Goal: Information Seeking & Learning: Find specific page/section

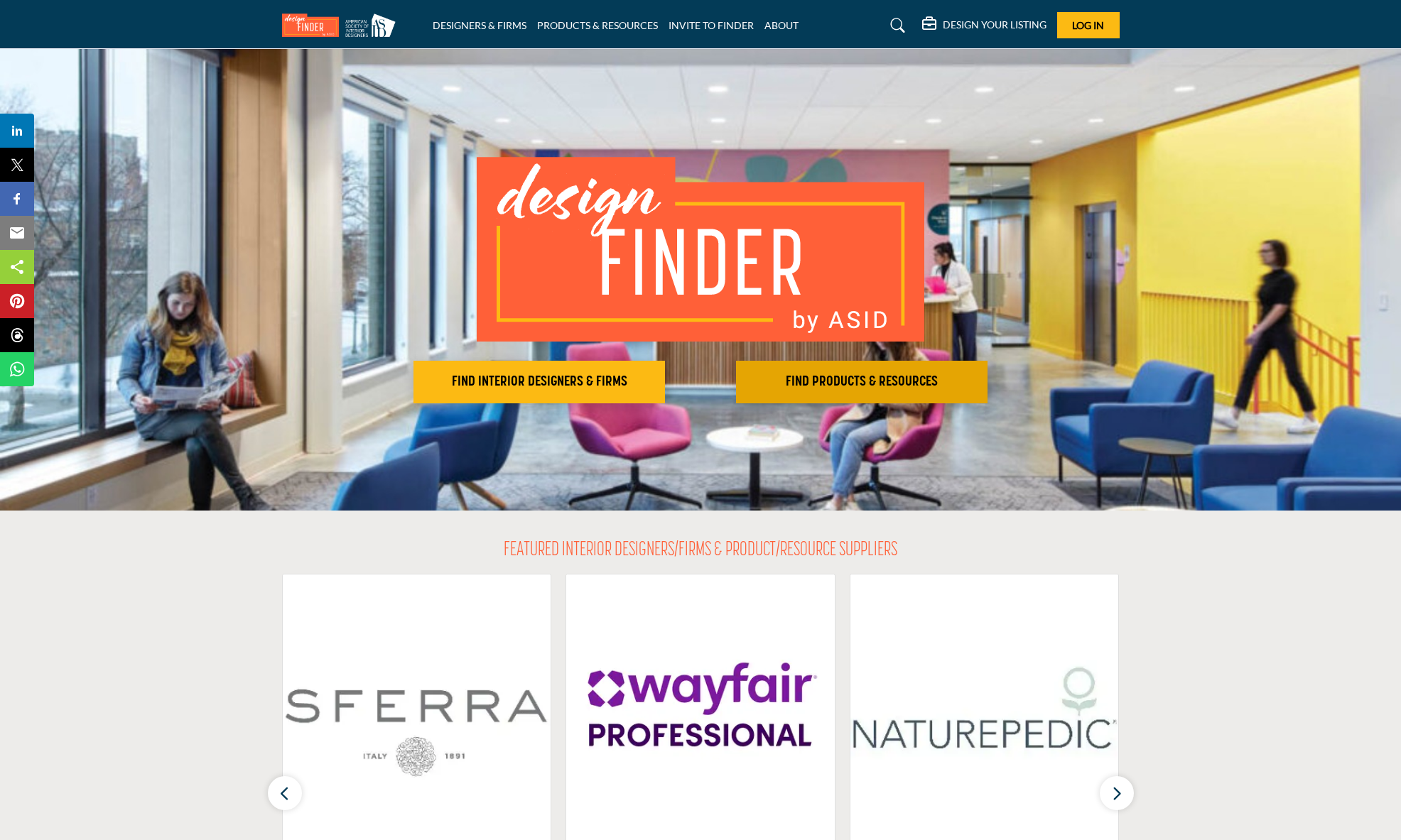
click at [661, 379] on h2 "FIND PRODUCTS & RESOURCES" at bounding box center [539, 382] width 243 height 17
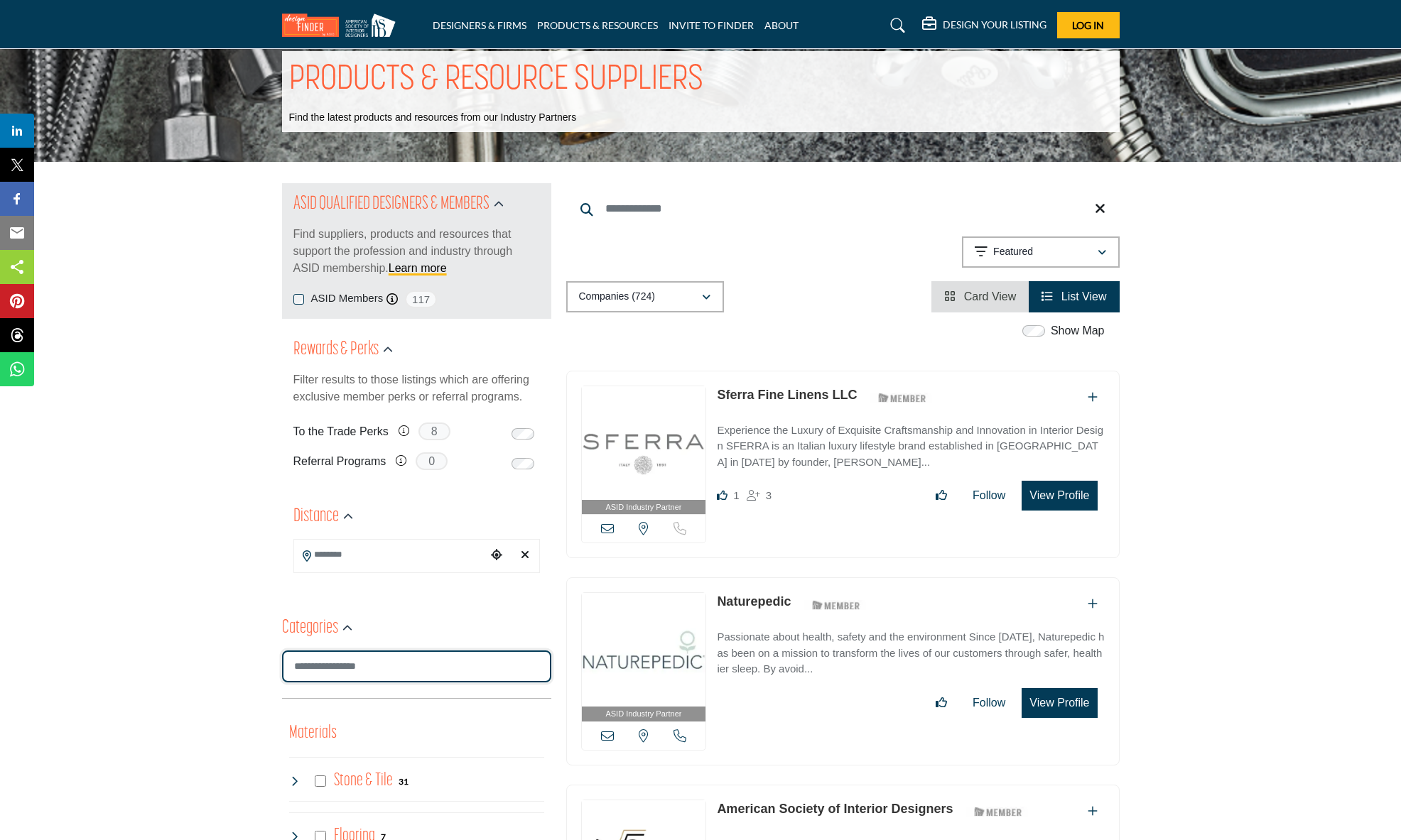
click at [398, 666] on input "Search Category" at bounding box center [416, 666] width 269 height 32
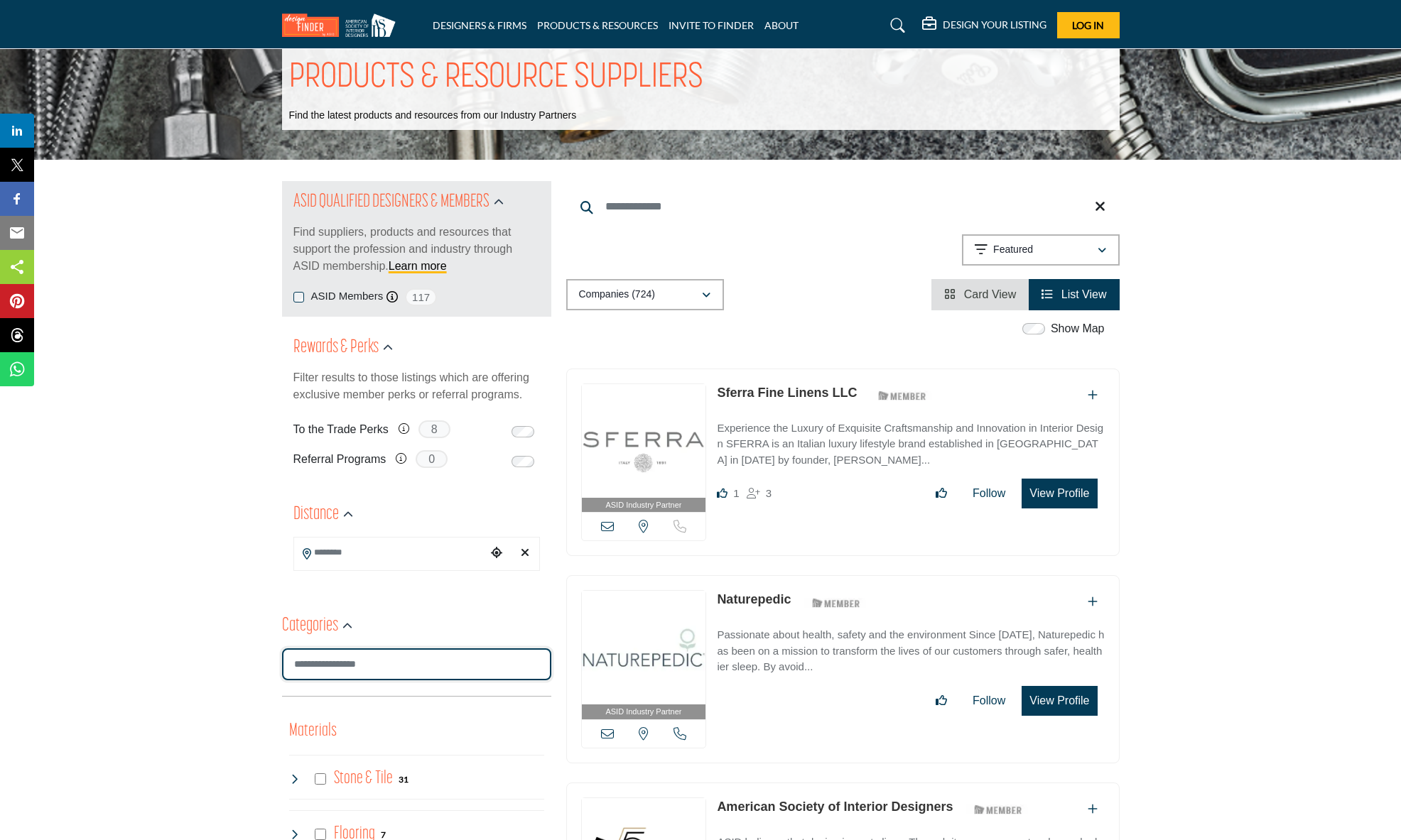
scroll to position [29, 0]
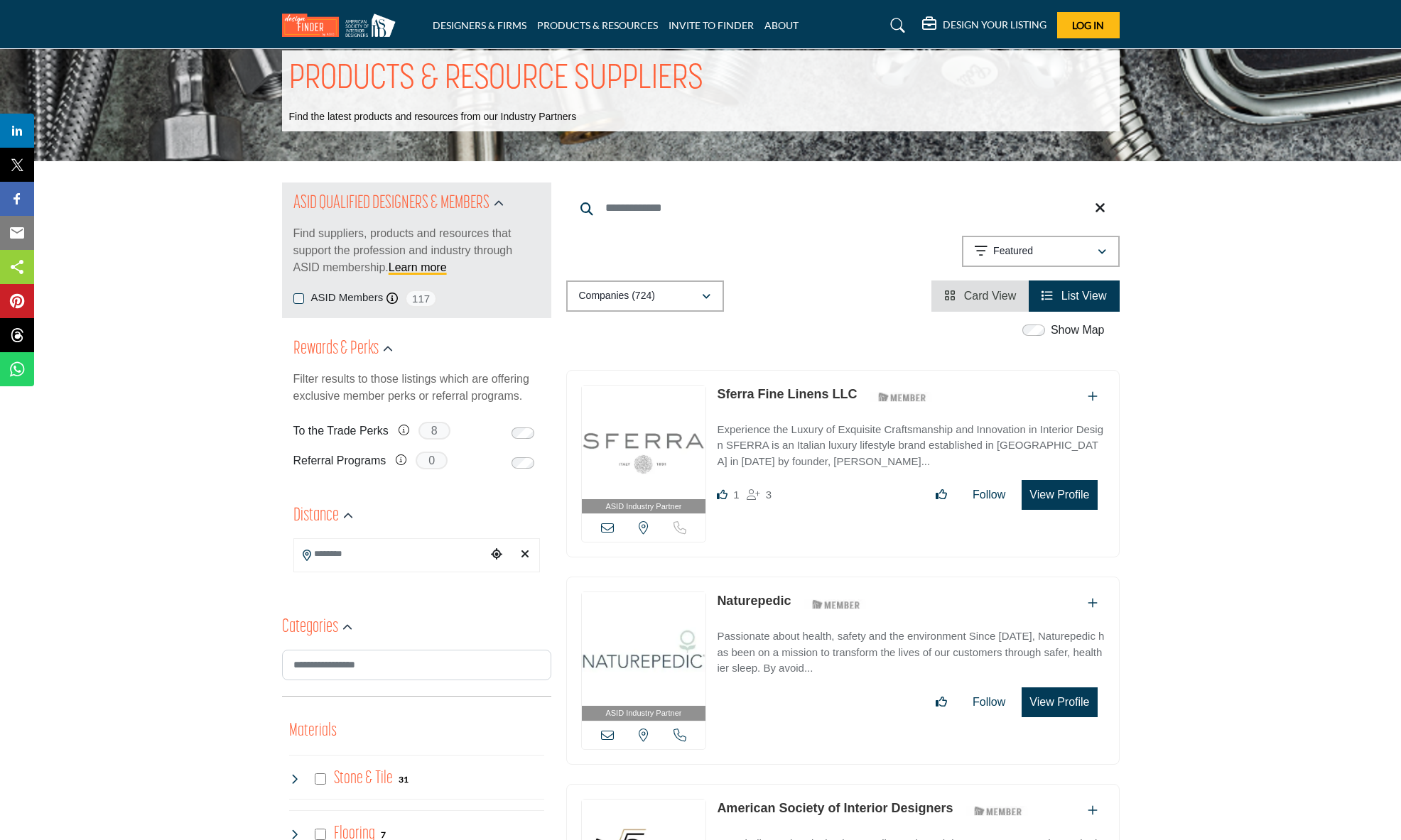
click at [496, 556] on icon "Choose your current location" at bounding box center [496, 554] width 11 height 11
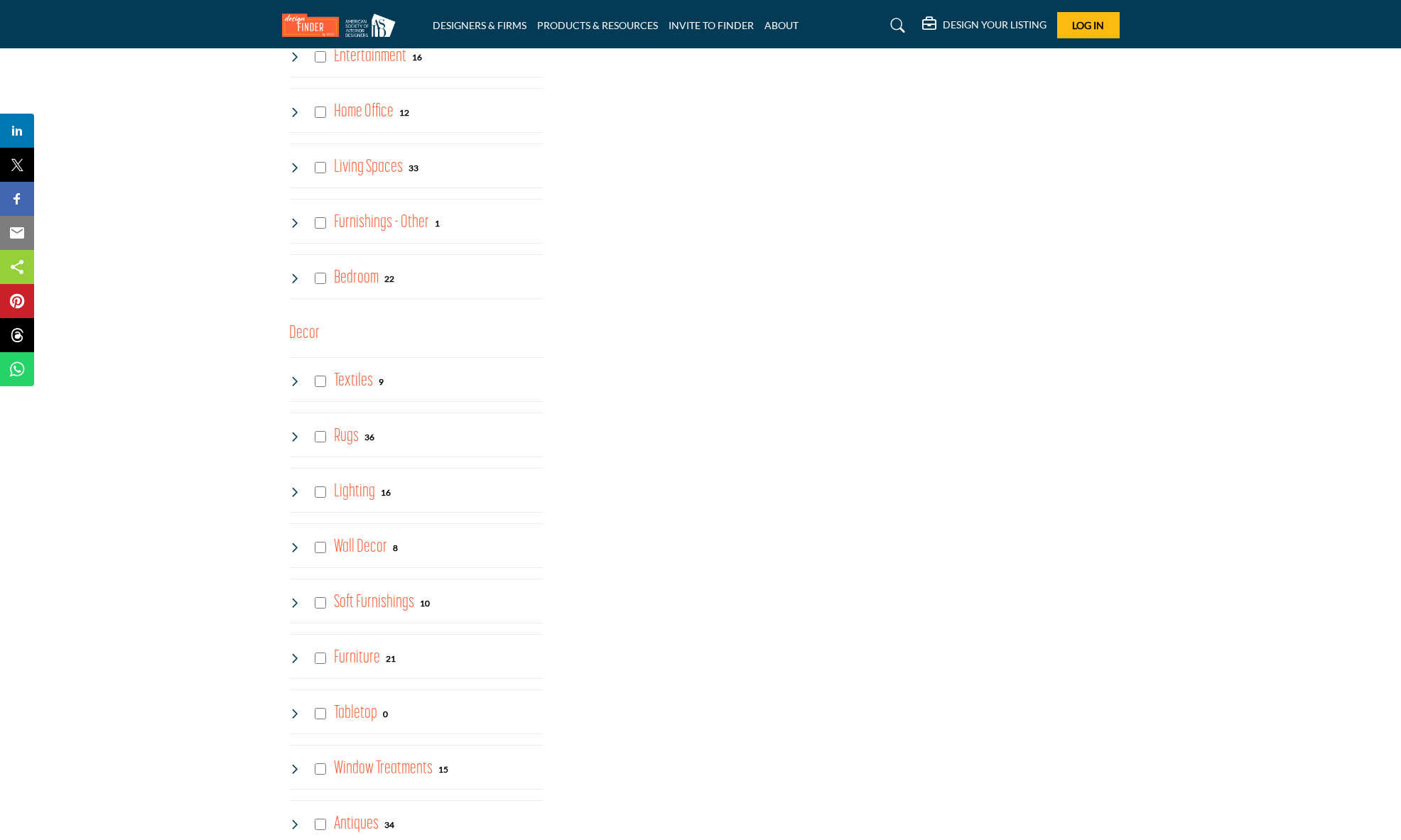
scroll to position [1737, 0]
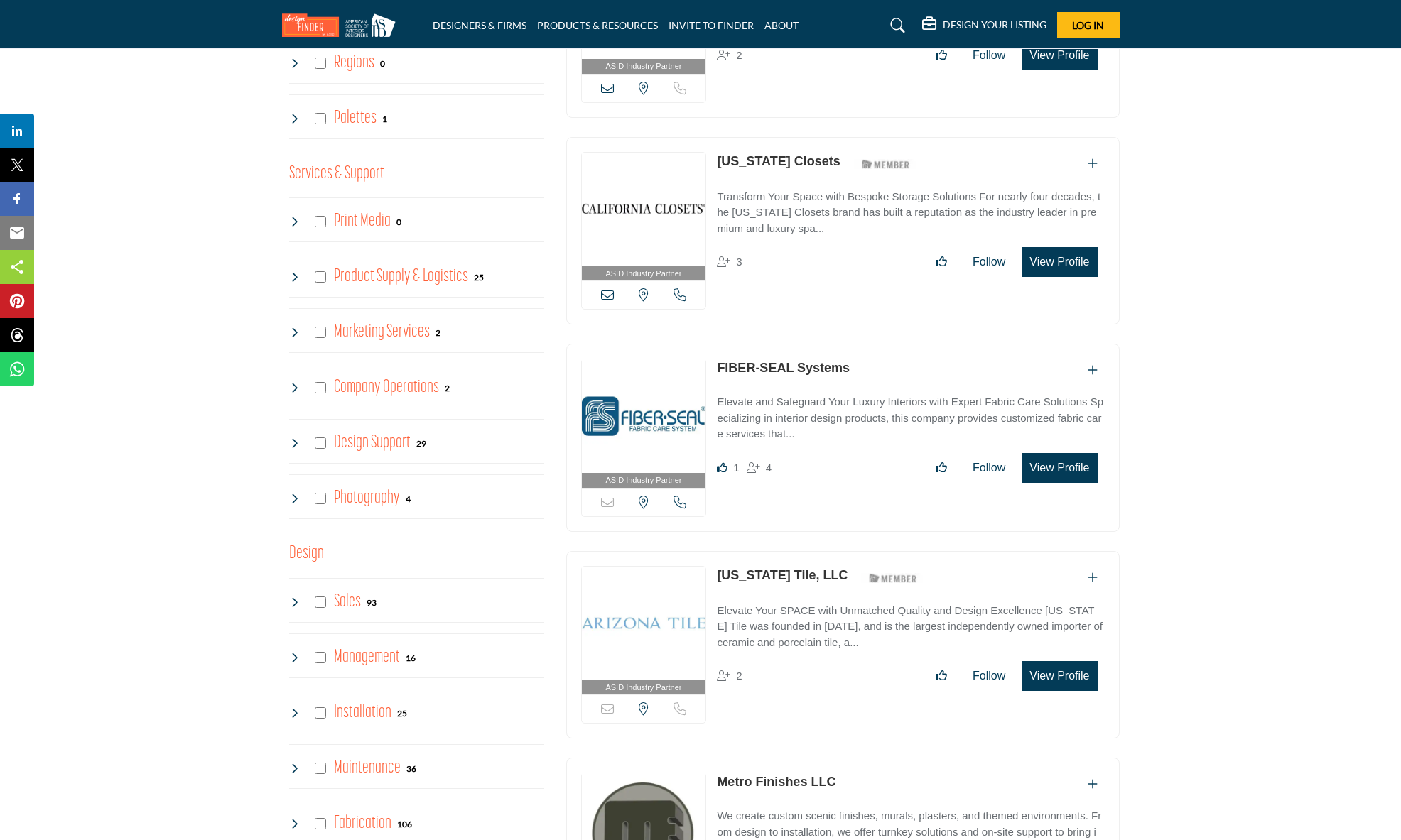
scroll to position [2648, 0]
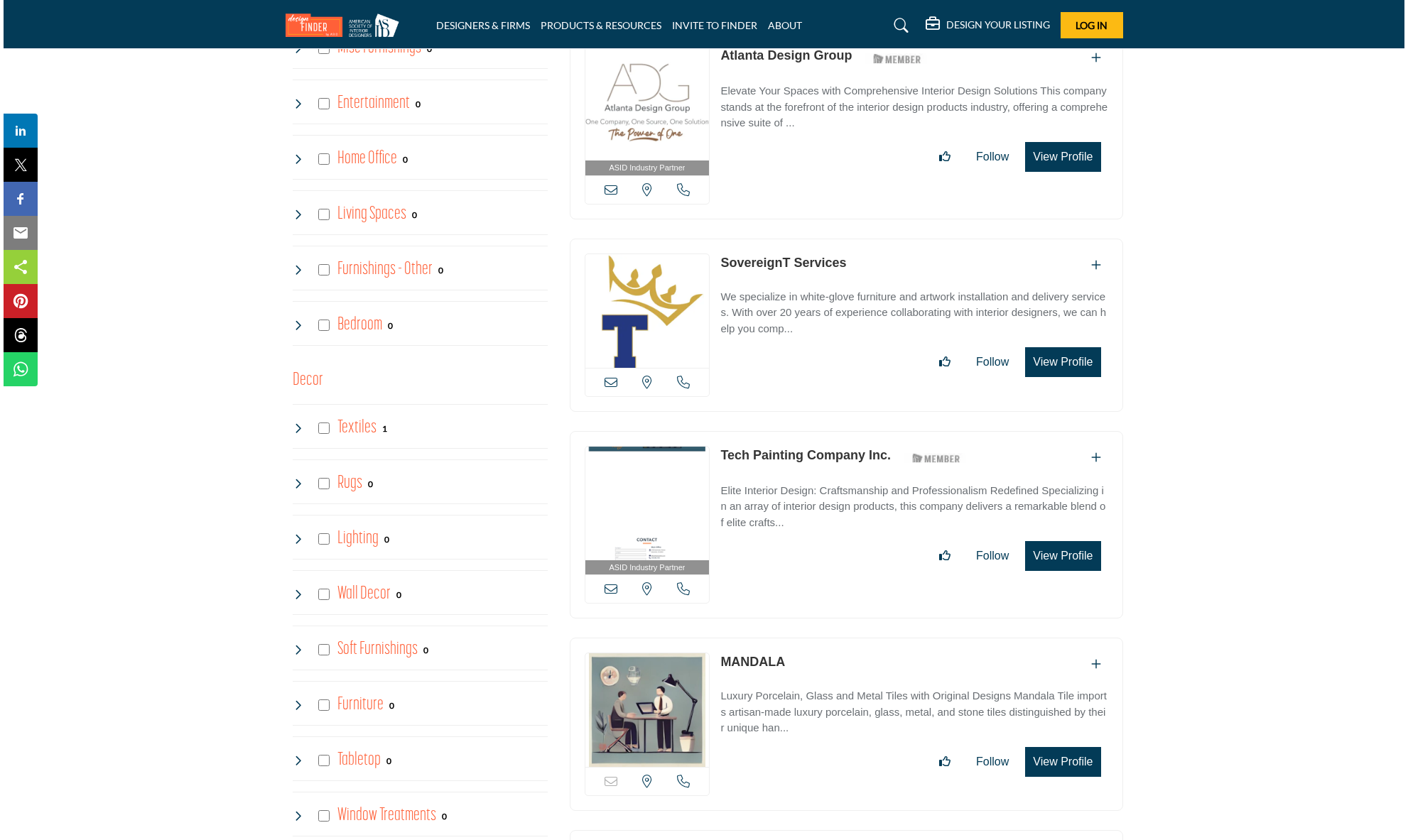
scroll to position [1521, 0]
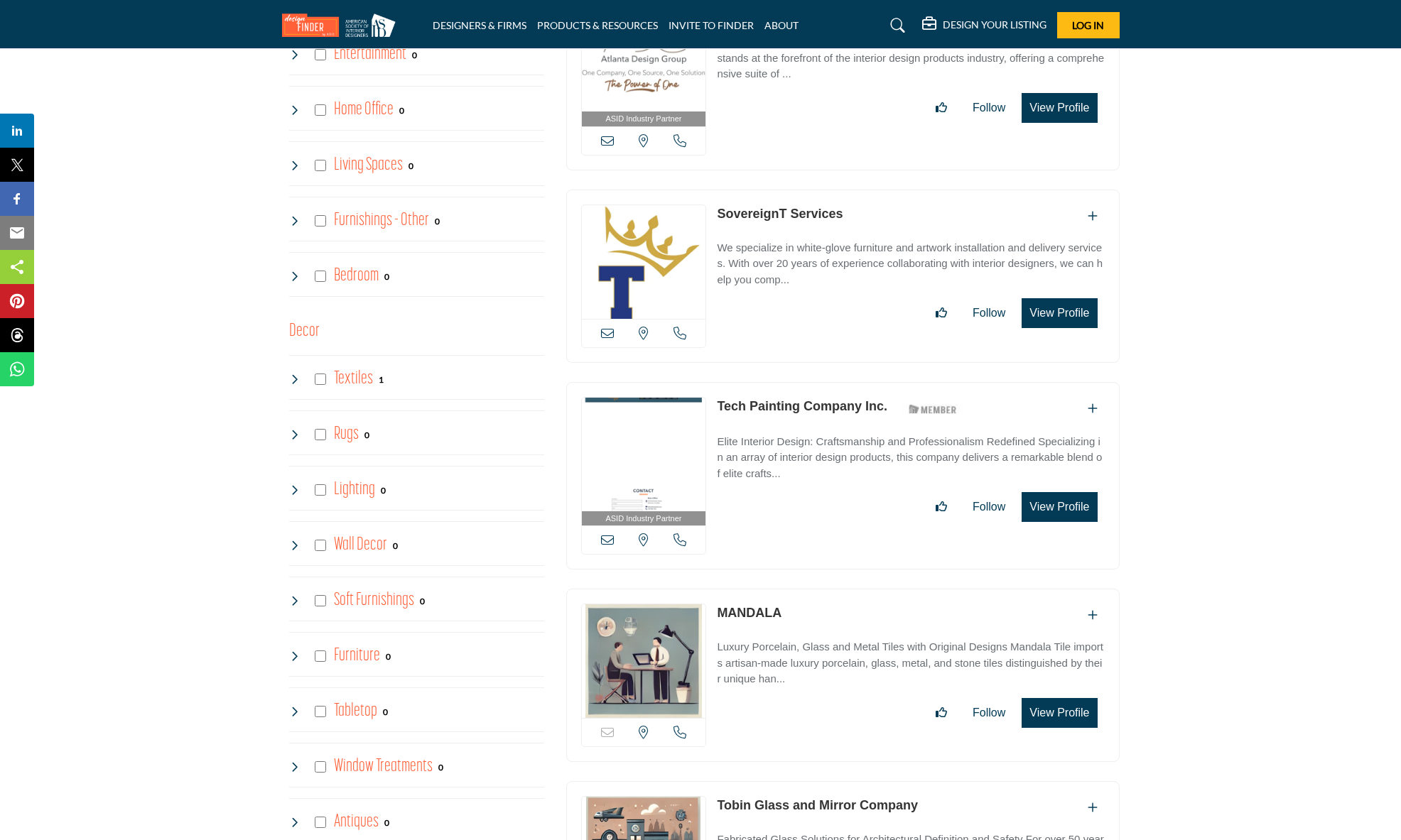
click at [1047, 307] on button "View Profile" at bounding box center [1059, 313] width 75 height 30
